Goal: Information Seeking & Learning: Find specific fact

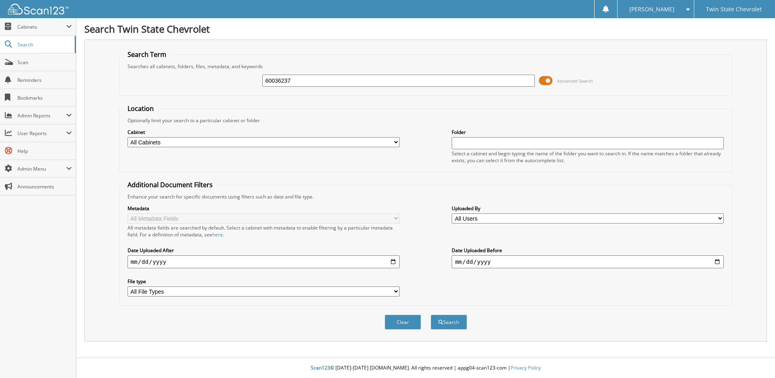
type input "60036237"
click at [431, 315] on button "Search" at bounding box center [449, 322] width 36 height 15
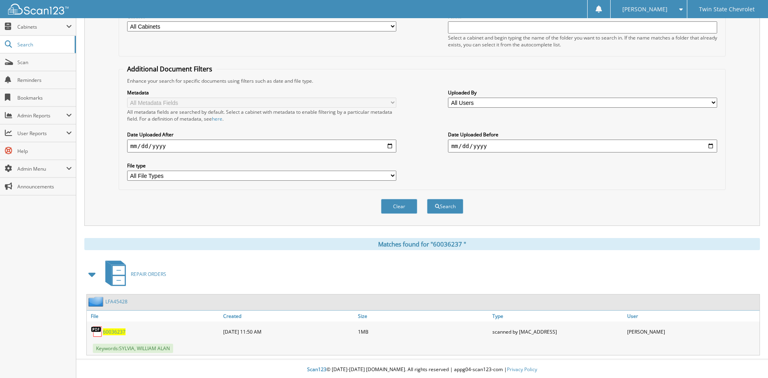
scroll to position [118, 0]
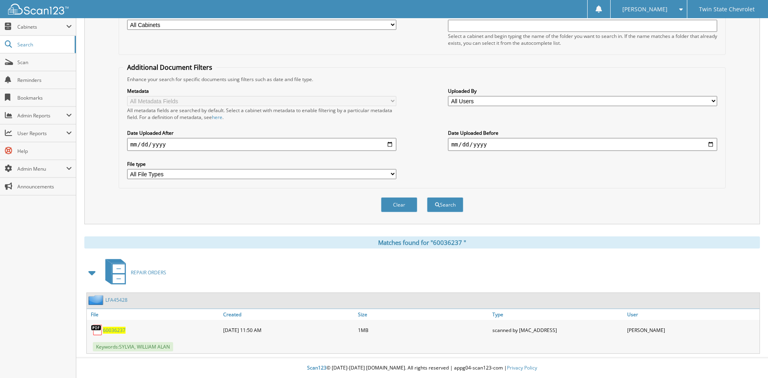
click at [114, 334] on div "6 0 0 3 6 2 3 7" at bounding box center [154, 330] width 134 height 16
click at [114, 331] on span "6 0 0 3 6 2 3 7" at bounding box center [114, 330] width 23 height 7
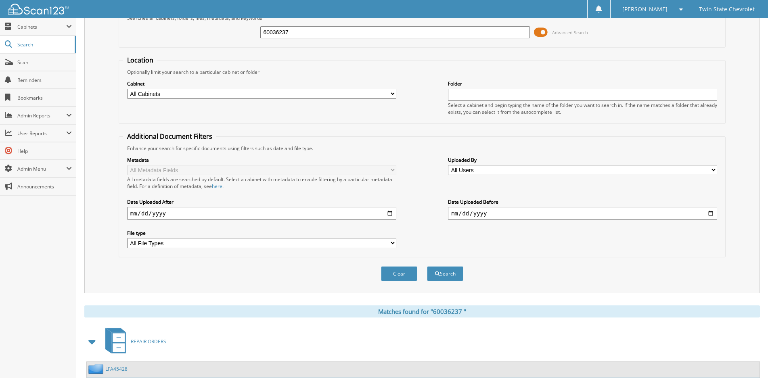
scroll to position [0, 0]
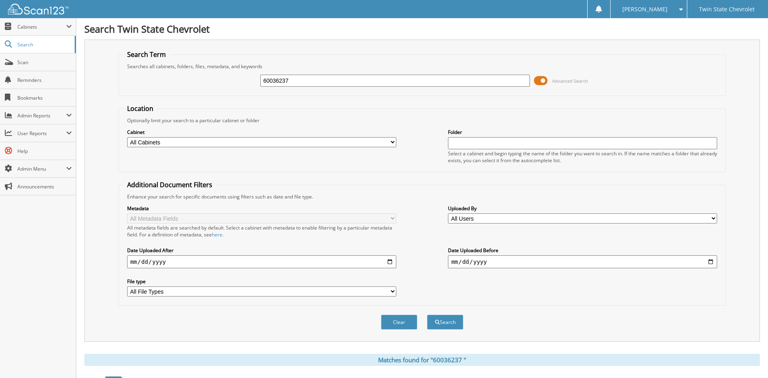
drag, startPoint x: 296, startPoint y: 82, endPoint x: 201, endPoint y: 84, distance: 94.9
click at [201, 84] on div "60036237 Advanced Search" at bounding box center [422, 81] width 599 height 22
type input "60036115"
click at [427, 315] on button "Search" at bounding box center [445, 322] width 36 height 15
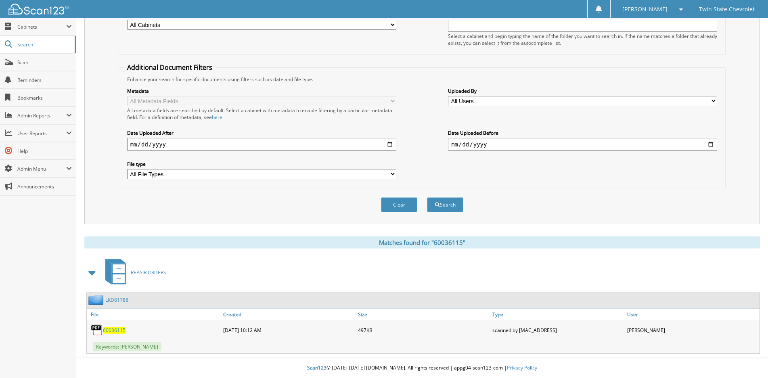
click at [113, 331] on span "60036115" at bounding box center [114, 330] width 23 height 7
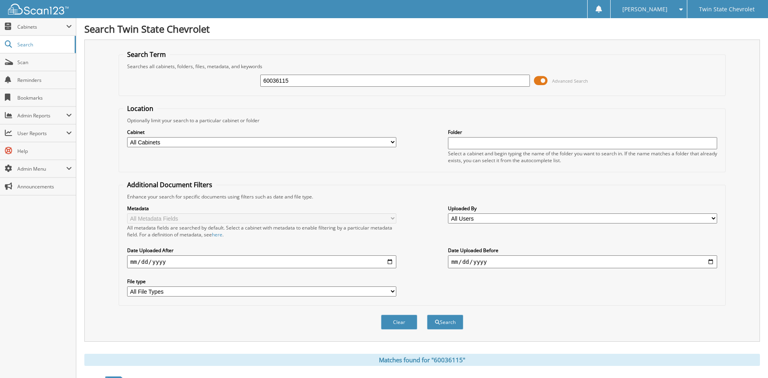
drag, startPoint x: 342, startPoint y: 82, endPoint x: 201, endPoint y: 85, distance: 141.3
click at [201, 86] on div "60036115 Advanced Search" at bounding box center [422, 81] width 599 height 22
type input "60036237"
click at [427, 315] on button "Search" at bounding box center [445, 322] width 36 height 15
